Goal: Information Seeking & Learning: Learn about a topic

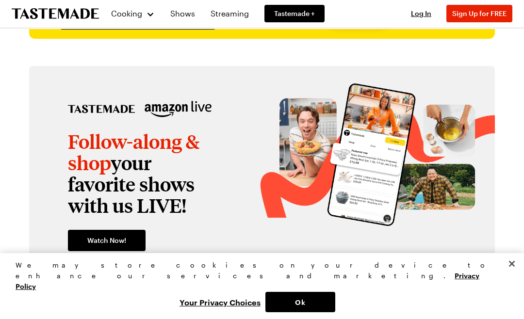
scroll to position [1168, 0]
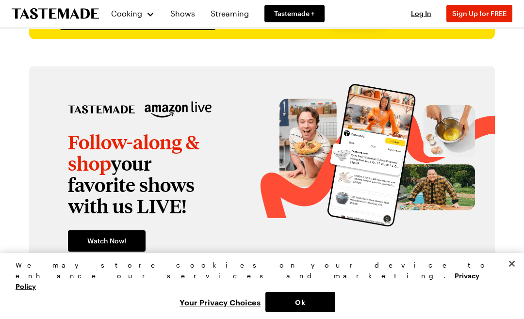
click at [512, 275] on button "Close" at bounding box center [511, 263] width 21 height 21
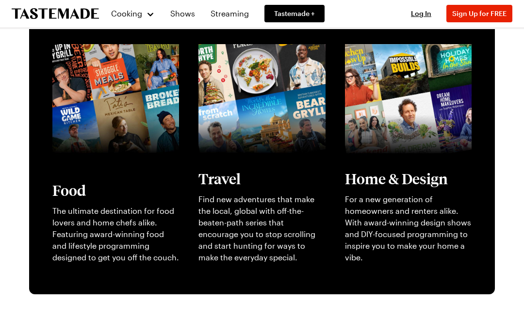
scroll to position [224, 0]
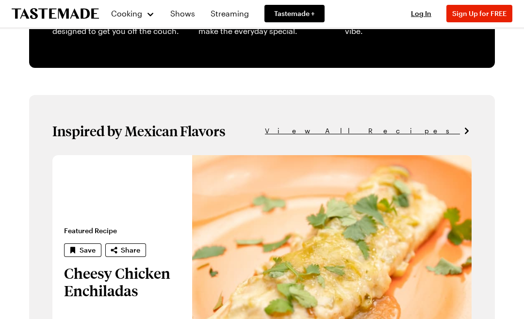
scroll to position [477, 0]
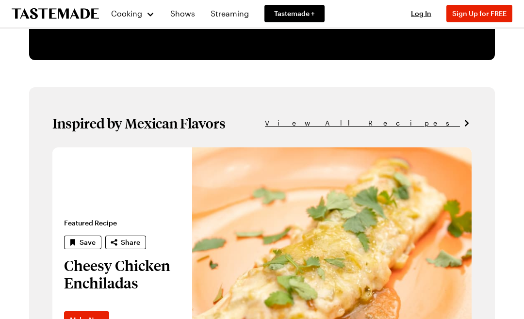
click at [444, 123] on span "View All Recipes" at bounding box center [362, 123] width 195 height 11
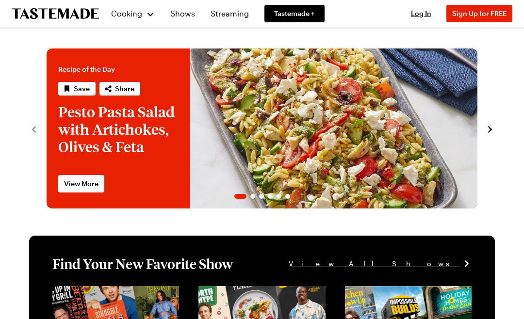
click at [132, 19] on div "Cooking" at bounding box center [133, 14] width 44 height 12
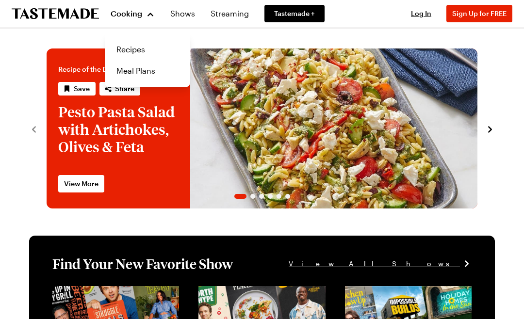
click at [126, 15] on span "Cooking" at bounding box center [127, 13] width 32 height 9
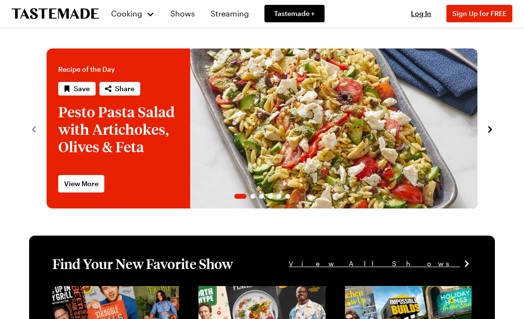
click at [145, 16] on div "Cooking" at bounding box center [133, 14] width 44 height 12
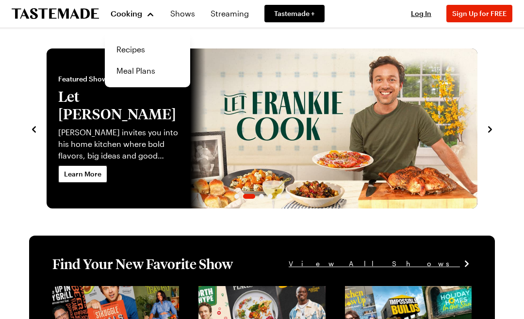
click at [126, 50] on link "Recipes" at bounding box center [148, 49] width 74 height 21
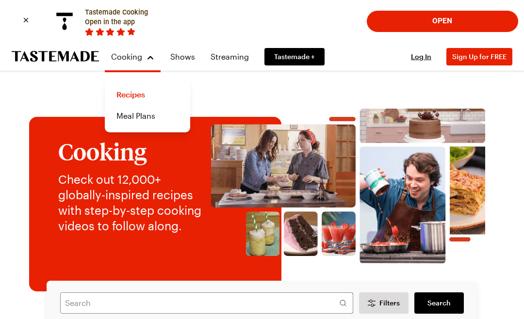
click at [136, 99] on link "Recipes" at bounding box center [148, 94] width 74 height 21
click at [450, 19] on button "Open" at bounding box center [443, 21] width 140 height 20
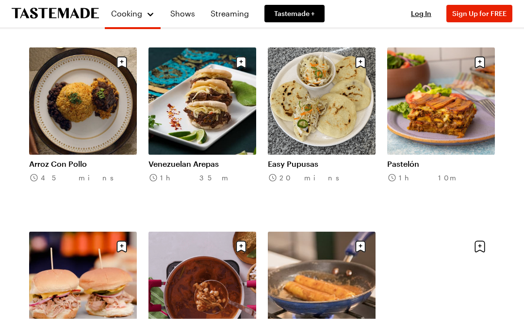
scroll to position [459, 0]
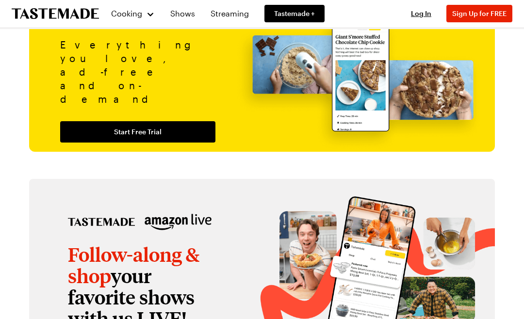
scroll to position [1063, 0]
